Goal: Check status: Check status

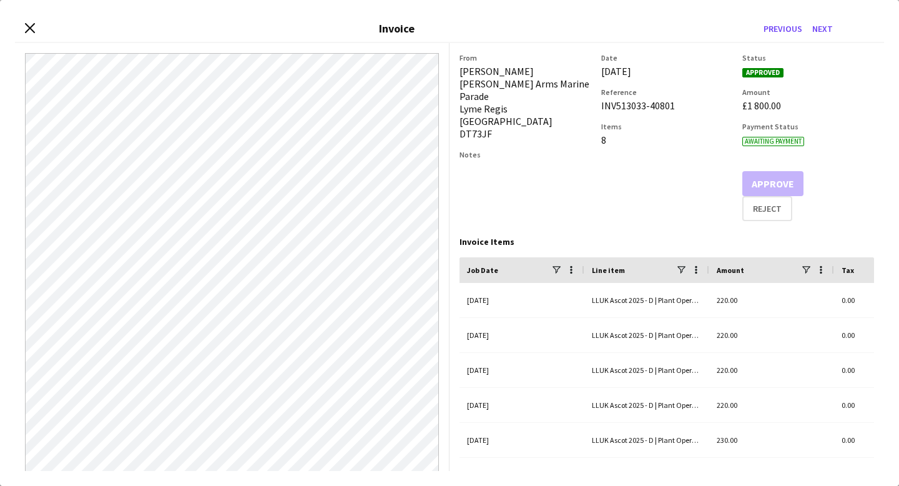
scroll to position [21, 0]
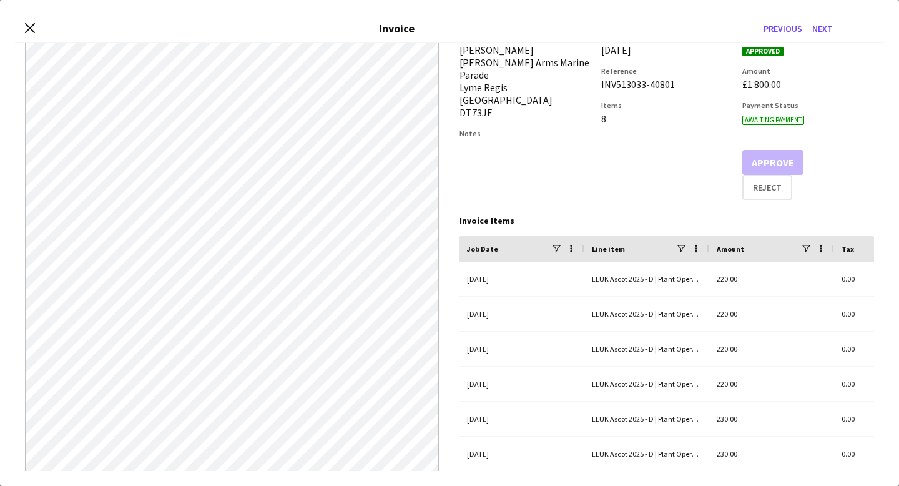
click at [36, 29] on div "Close invoice dialog Invoice Previous Next" at bounding box center [449, 29] width 869 height 28
click at [29, 32] on icon "Close invoice dialog" at bounding box center [30, 28] width 12 height 12
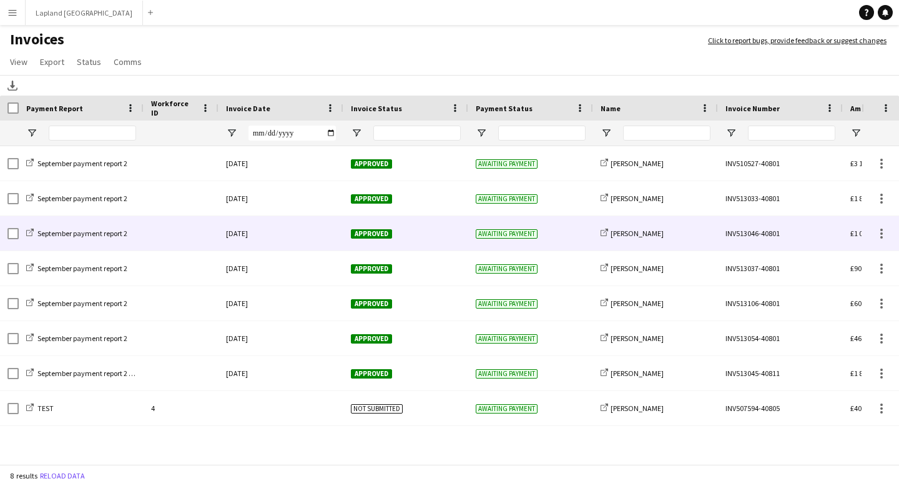
click at [319, 240] on div "[DATE]" at bounding box center [280, 233] width 125 height 34
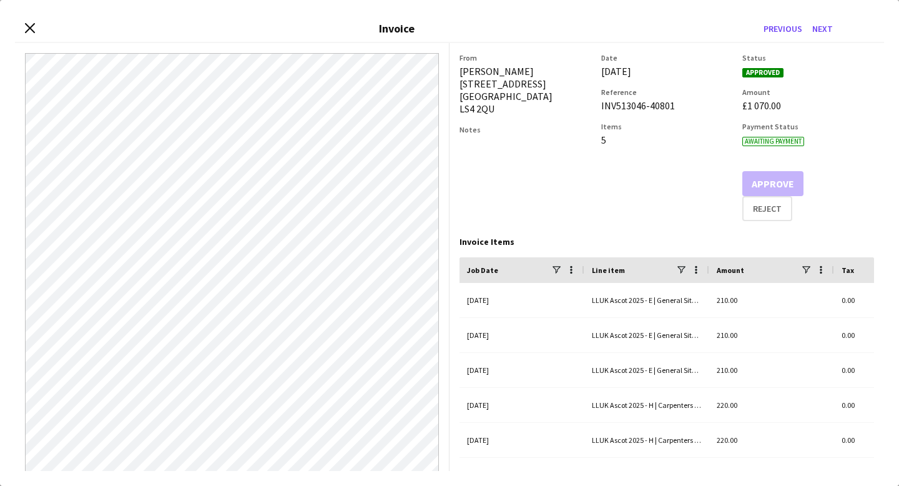
click at [30, 34] on div "Close invoice dialog Invoice Previous Next" at bounding box center [449, 29] width 869 height 28
click at [31, 25] on icon "Close invoice dialog" at bounding box center [30, 28] width 12 height 12
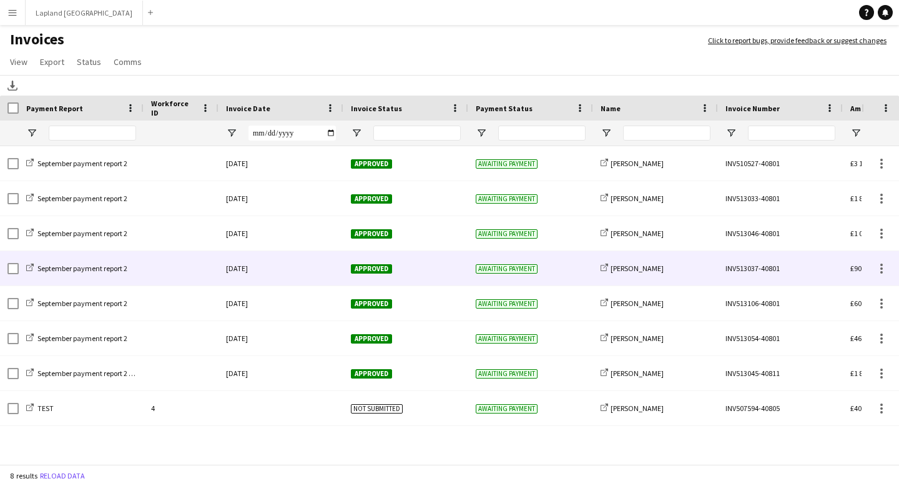
click at [429, 277] on div "Approved" at bounding box center [405, 268] width 125 height 34
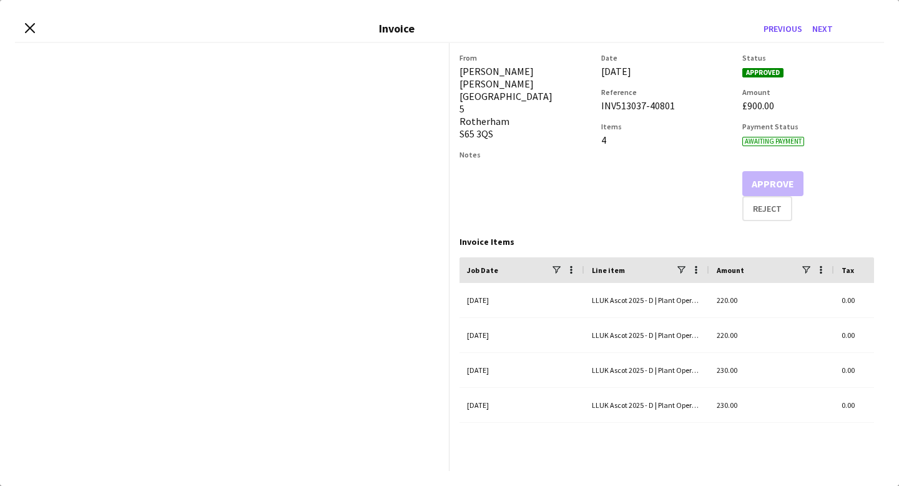
click at [430, 277] on app-invoice-preview at bounding box center [232, 257] width 434 height 428
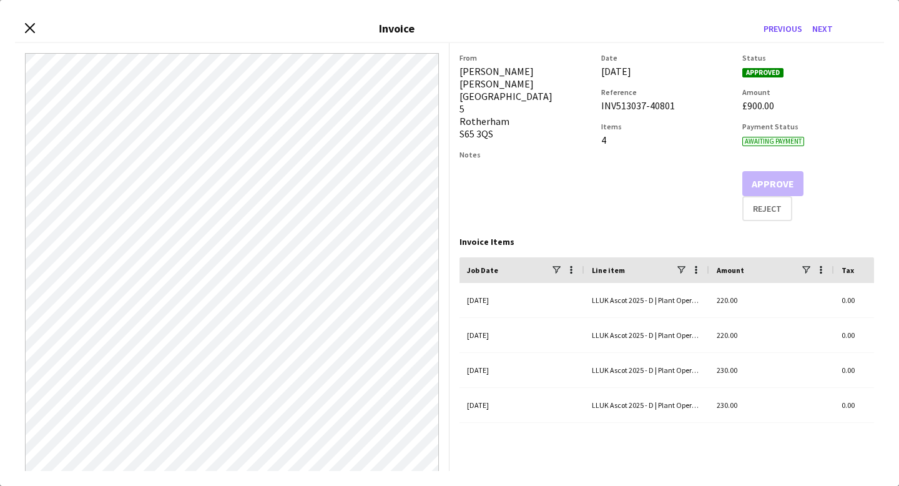
click at [342, 28] on div "Close invoice dialog Invoice Previous Next" at bounding box center [449, 29] width 869 height 28
click at [25, 24] on icon "Close invoice dialog" at bounding box center [30, 28] width 12 height 12
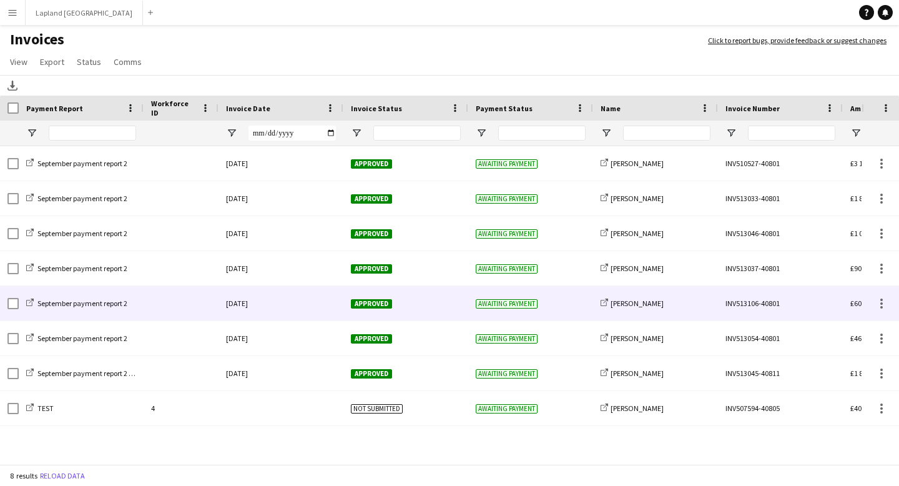
click at [427, 308] on div "Approved" at bounding box center [405, 303] width 125 height 34
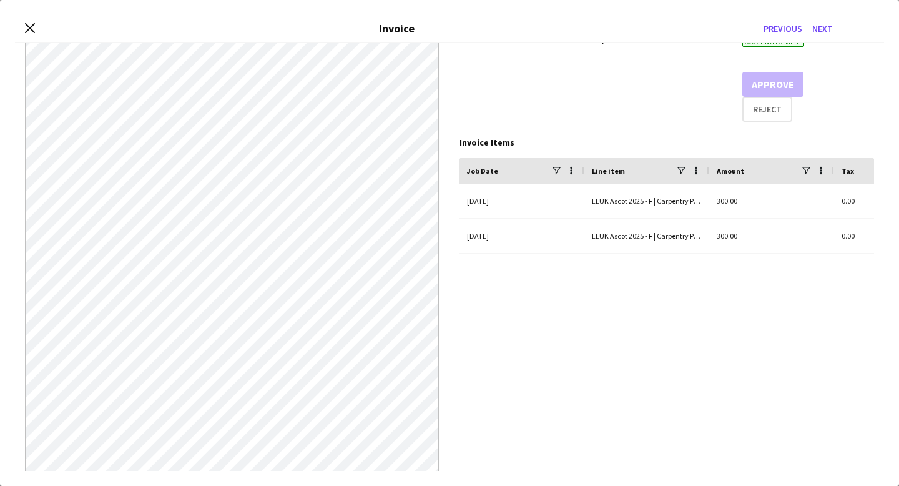
scroll to position [100, 0]
click at [32, 29] on icon at bounding box center [30, 28] width 12 height 12
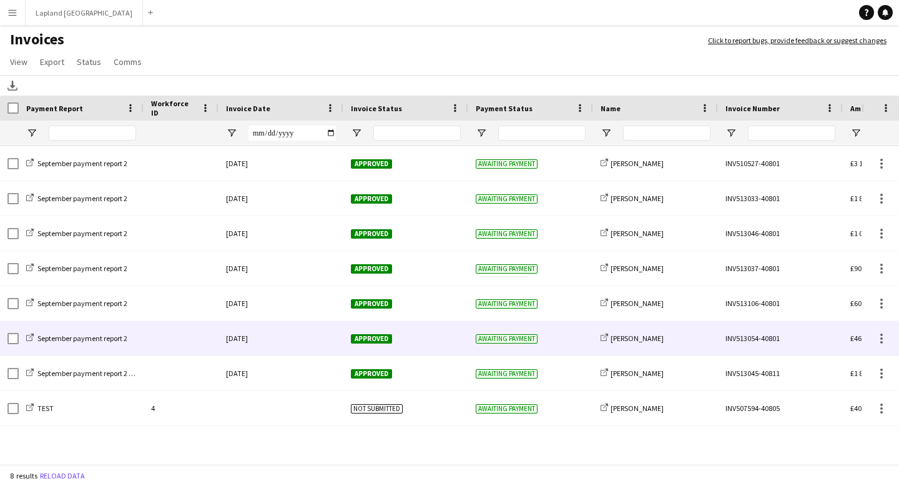
click at [426, 346] on div "Approved" at bounding box center [405, 338] width 125 height 34
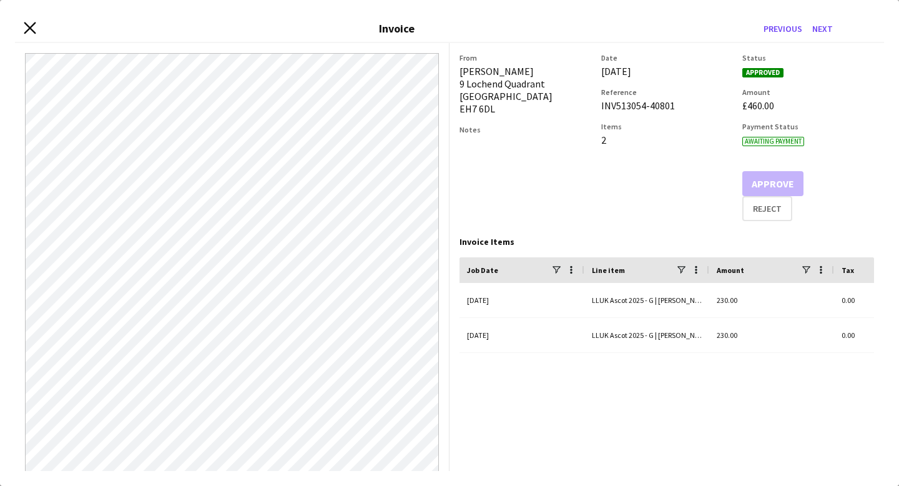
click at [31, 31] on icon "Close invoice dialog" at bounding box center [30, 28] width 12 height 12
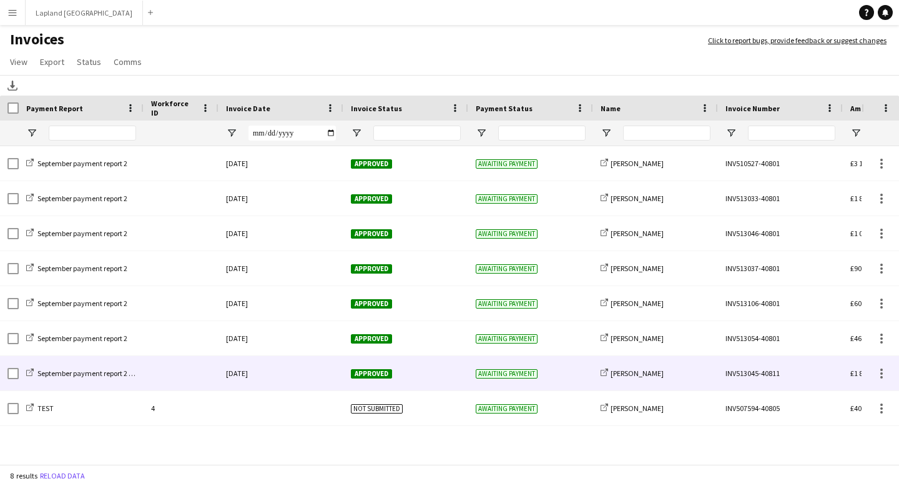
click at [449, 368] on div "Approved" at bounding box center [405, 373] width 125 height 34
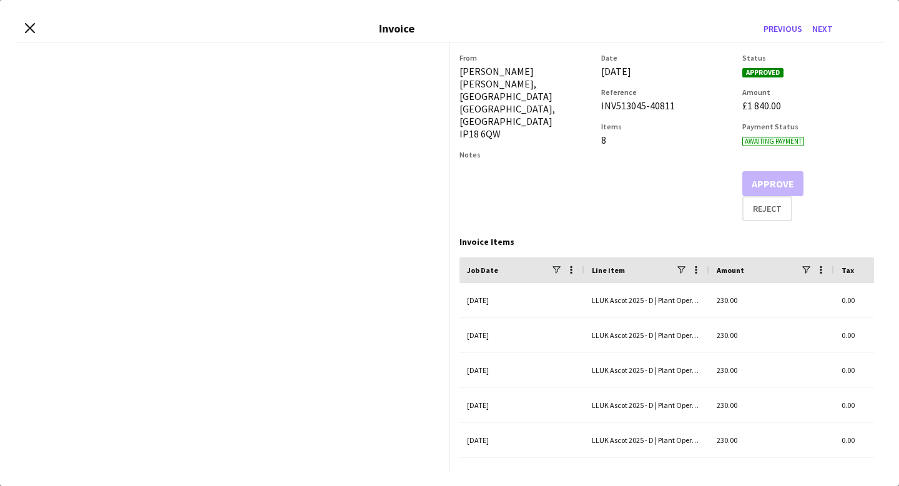
click at [449, 368] on app-invoice-summary "From [PERSON_NAME] Jasmine [STREET_ADDRESS] Notes Date [DATE] Reference INV5130…" at bounding box center [666, 257] width 434 height 428
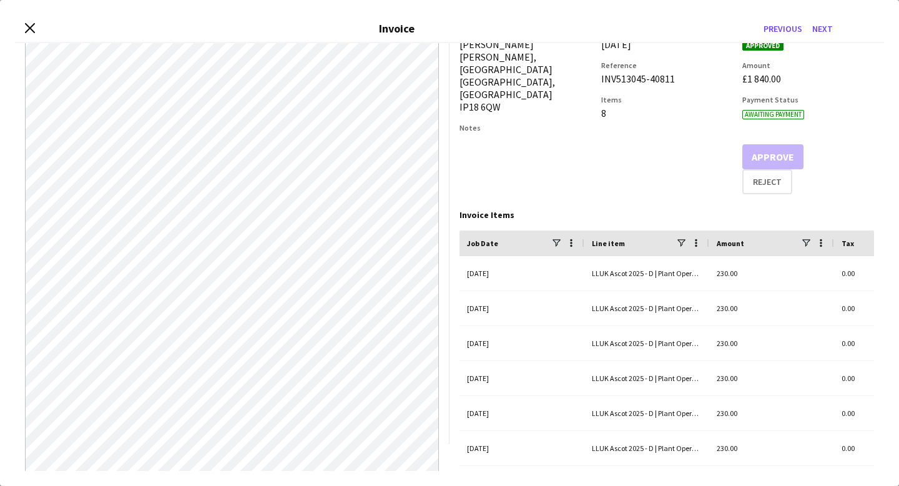
scroll to position [27, 0]
click at [572, 177] on div "From [PERSON_NAME] [PERSON_NAME][STREET_ADDRESS] Notes" at bounding box center [525, 110] width 132 height 168
click at [30, 22] on icon "Close invoice dialog" at bounding box center [30, 28] width 12 height 12
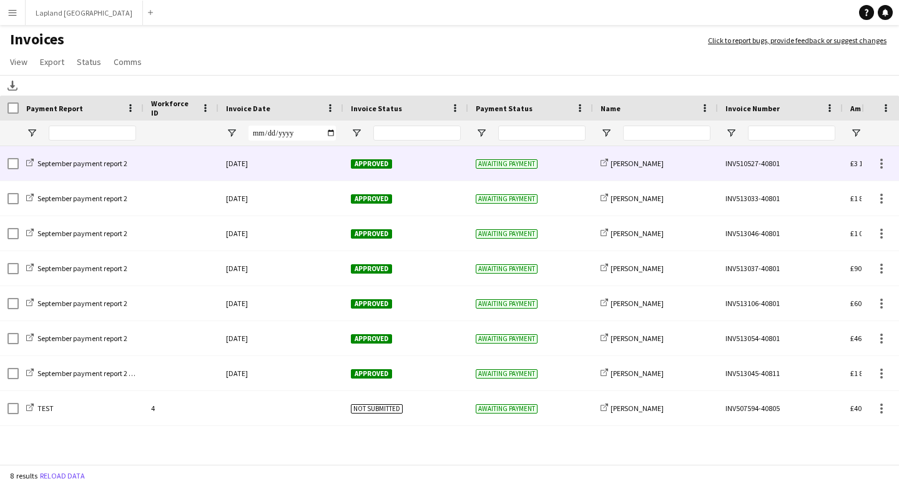
click at [315, 168] on div "[DATE]" at bounding box center [280, 163] width 125 height 34
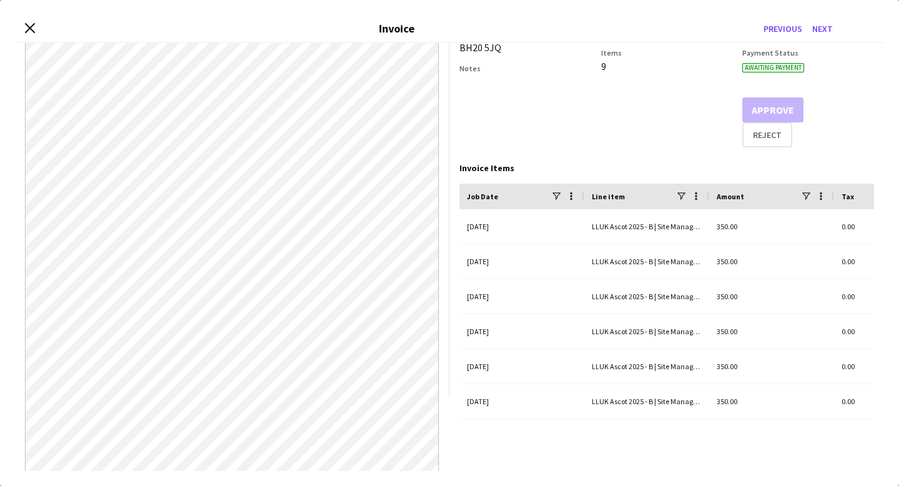
scroll to position [72, 0]
